Goal: Check status: Check status

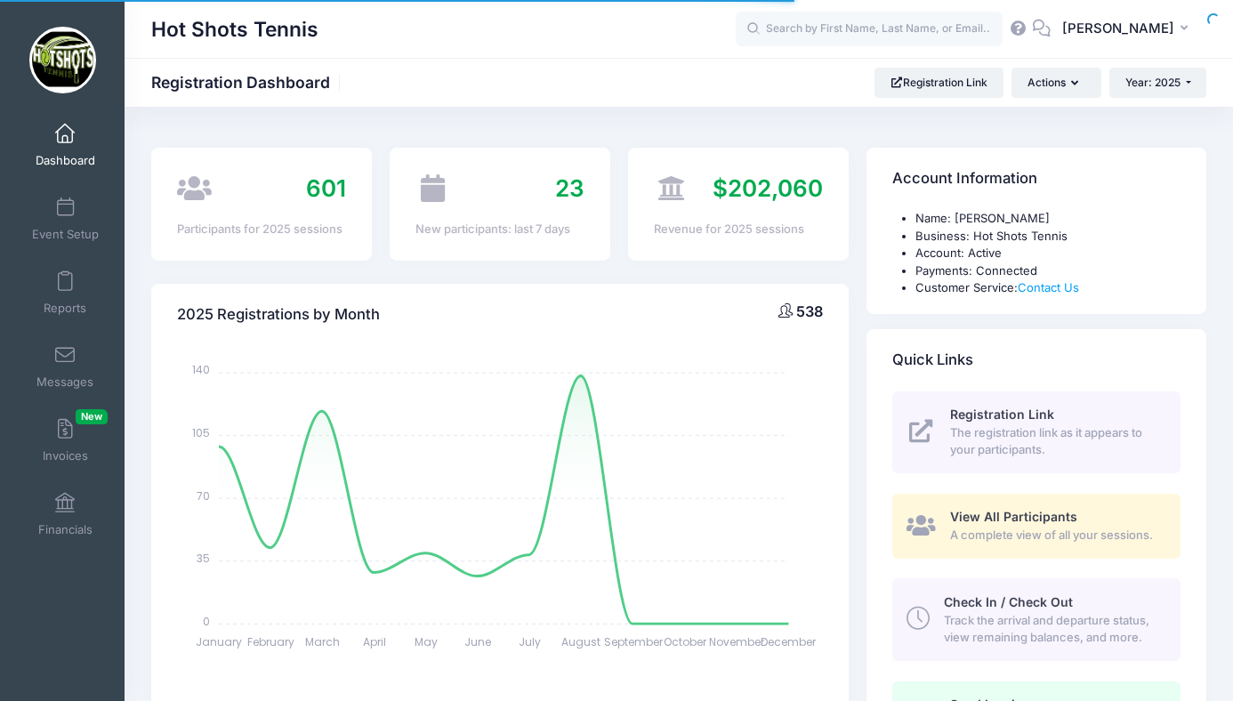
select select
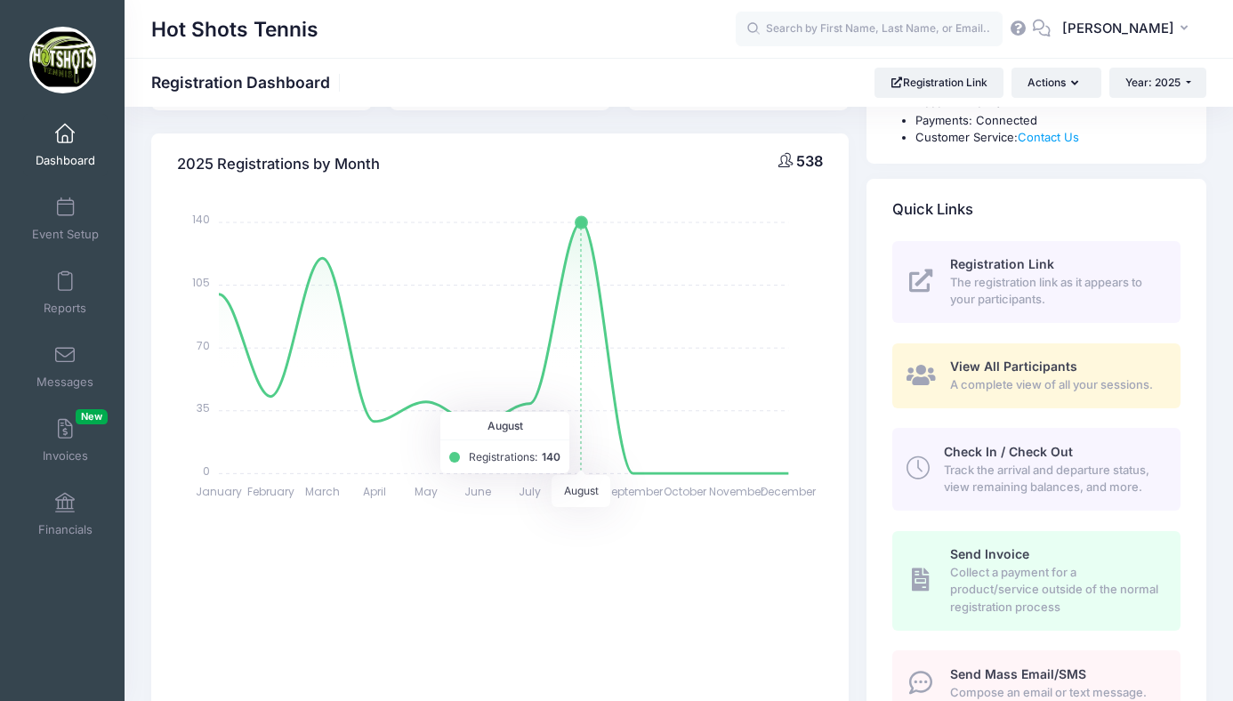
scroll to position [149, 0]
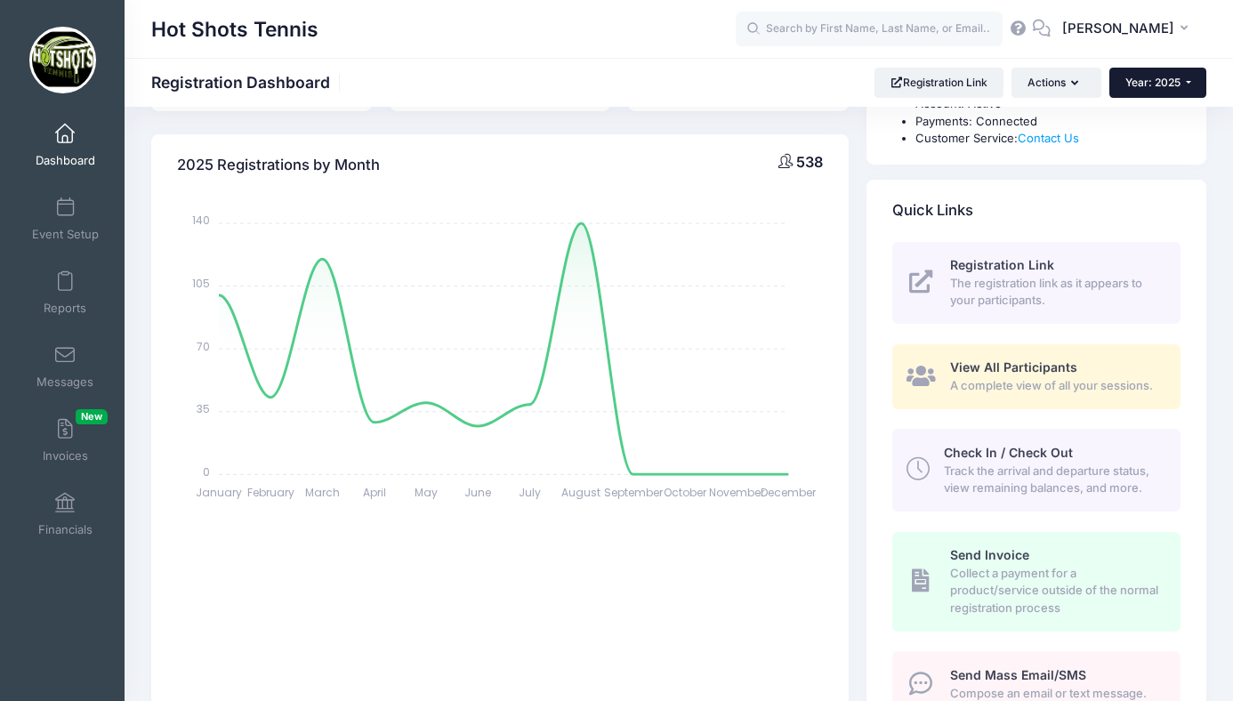
click at [1152, 79] on span "Year: 2025" at bounding box center [1152, 82] width 55 height 13
click at [1145, 136] on link "Year: 2024" at bounding box center [1167, 139] width 116 height 23
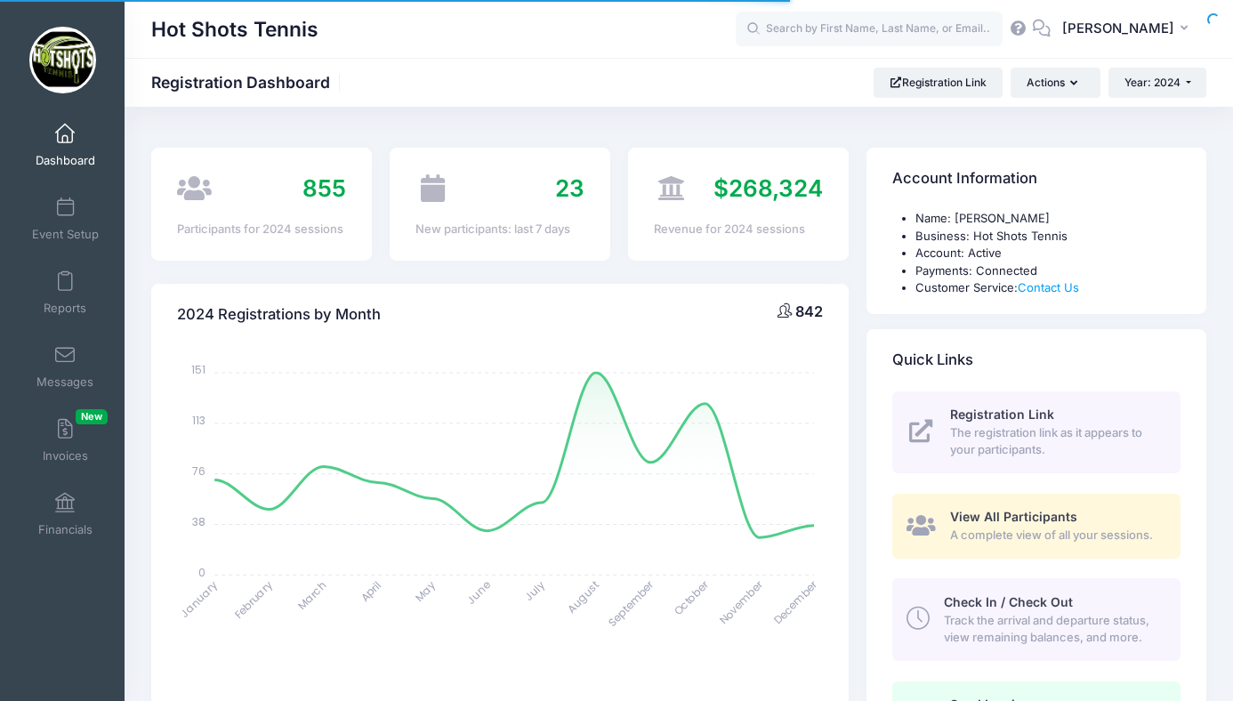
select select
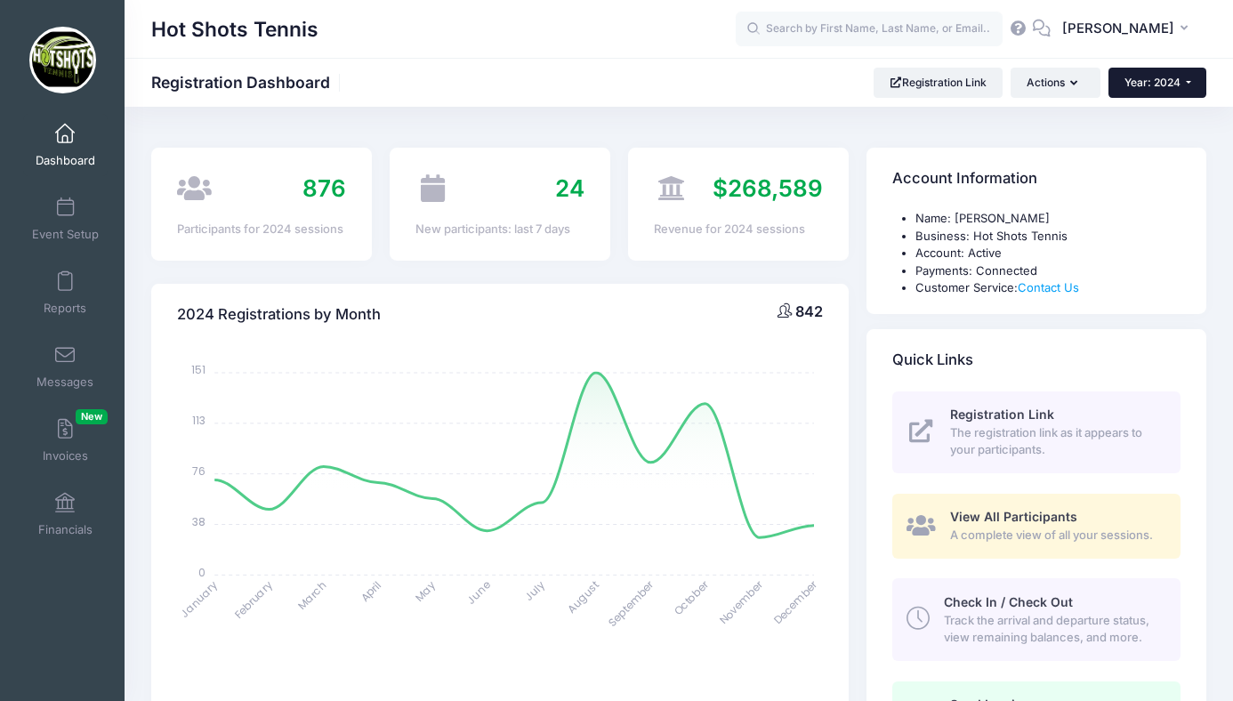
click at [1137, 84] on span "Year: 2024" at bounding box center [1152, 82] width 56 height 13
click at [1139, 113] on link "Year: 2025" at bounding box center [1166, 116] width 116 height 23
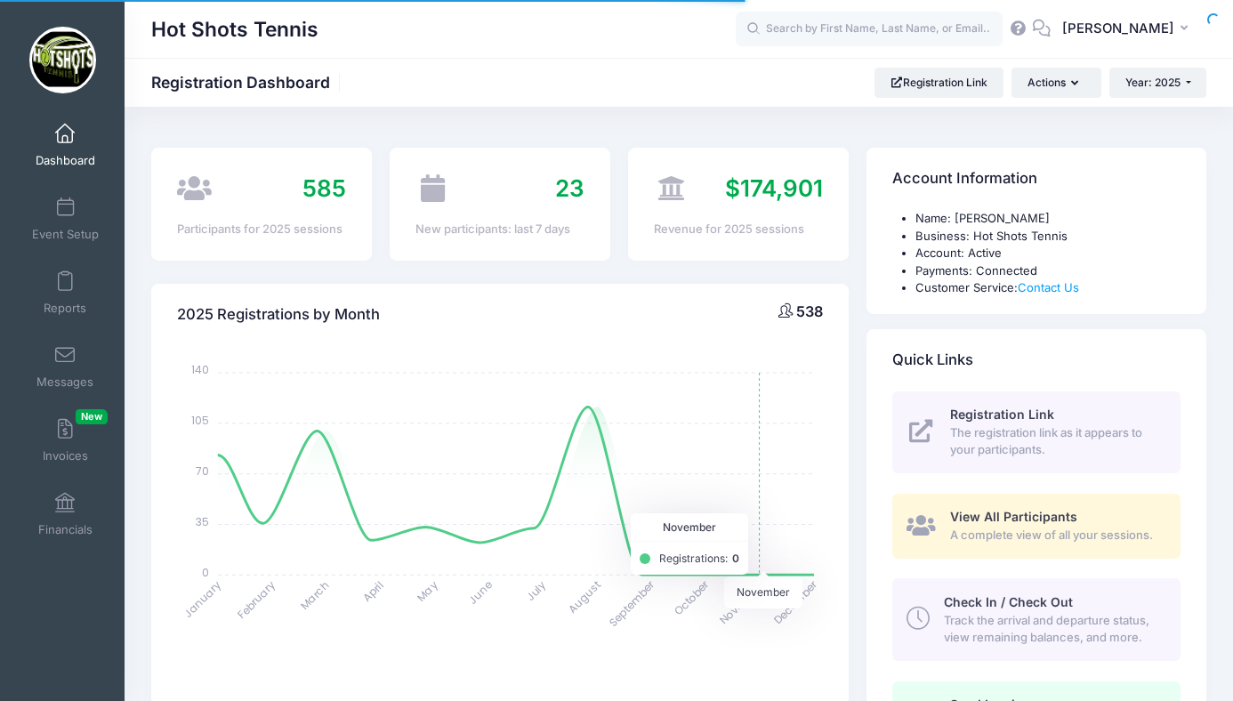
select select
